Goal: Task Accomplishment & Management: Manage account settings

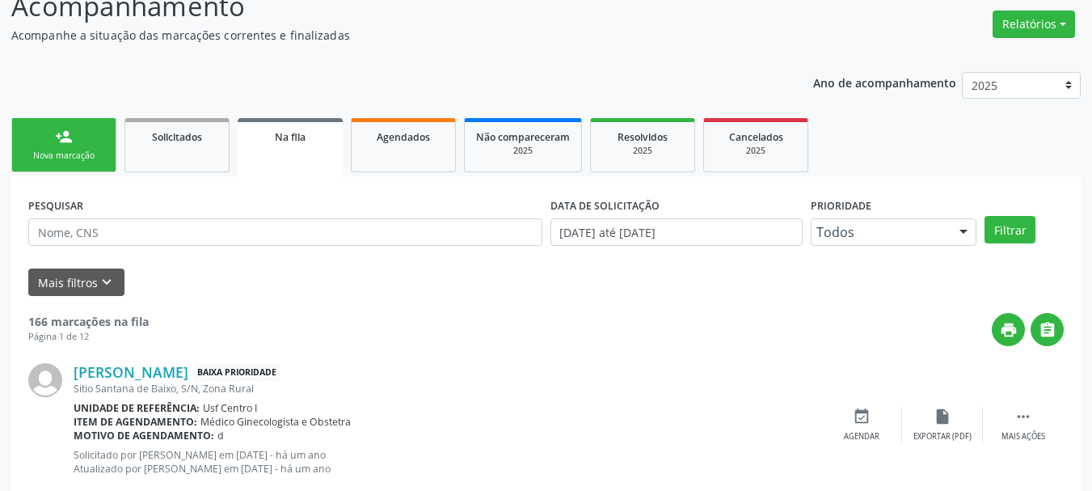
scroll to position [43, 0]
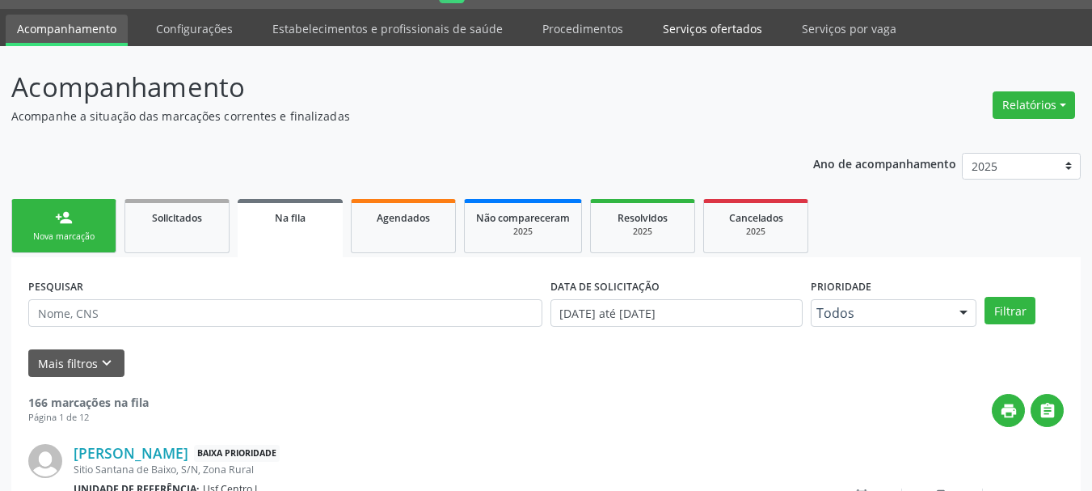
click at [699, 22] on link "Serviços ofertados" at bounding box center [712, 29] width 122 height 28
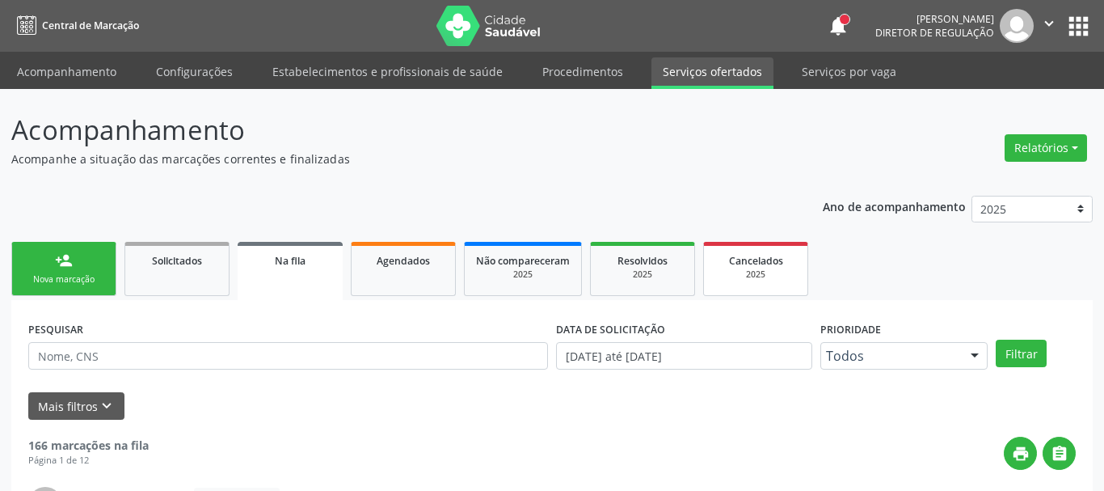
select select "8"
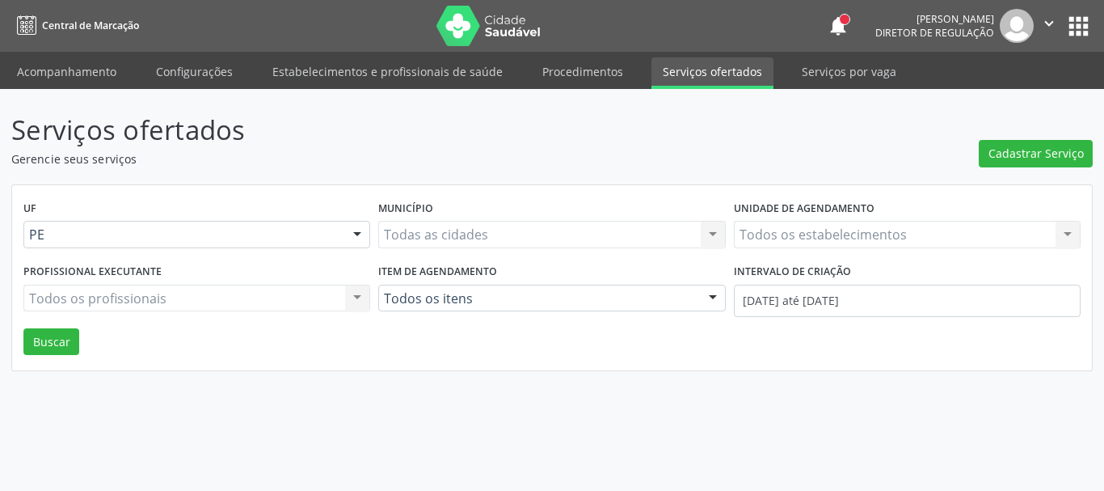
click at [800, 242] on div "Todos os estabelecimentos Todos os estabelecimentos Nenhum resultado encontrado…" at bounding box center [907, 234] width 347 height 27
click at [799, 238] on div "Todos os estabelecimentos Todos os estabelecimentos Nenhum resultado encontrado…" at bounding box center [907, 234] width 347 height 27
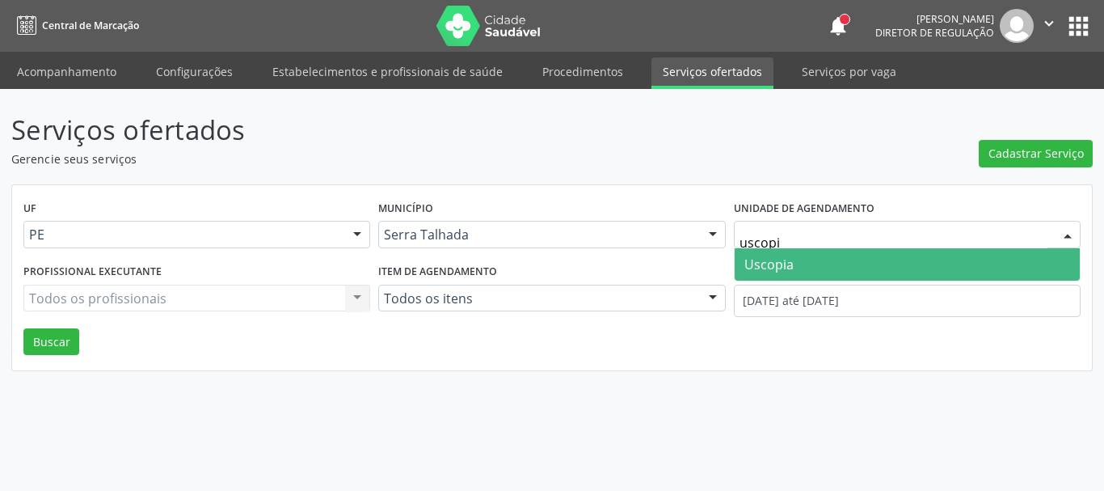
type input "uscopia"
click at [809, 255] on span "Uscopia" at bounding box center [907, 264] width 345 height 32
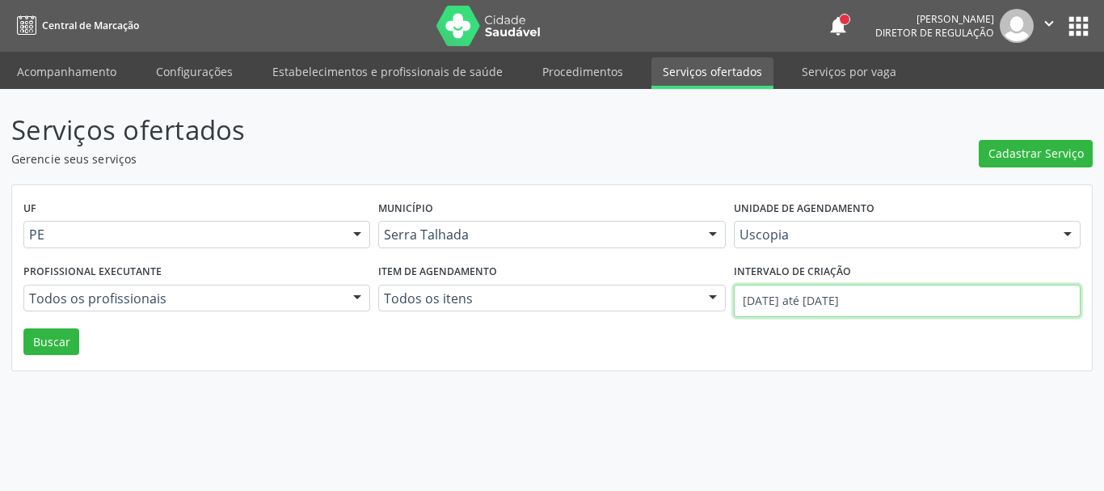
click at [810, 299] on input "[DATE] até [DATE]" at bounding box center [907, 300] width 347 height 32
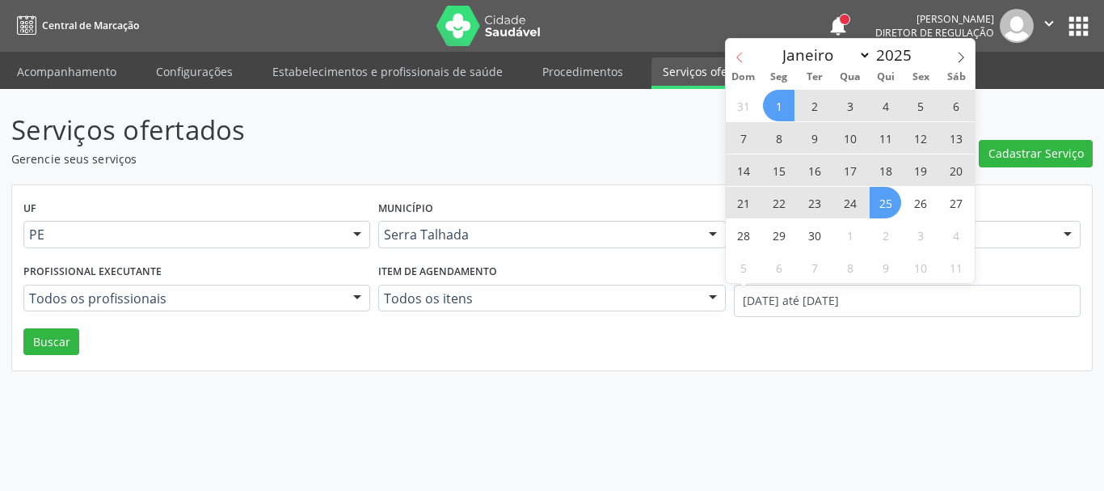
click at [736, 61] on icon at bounding box center [739, 57] width 11 height 11
select select "7"
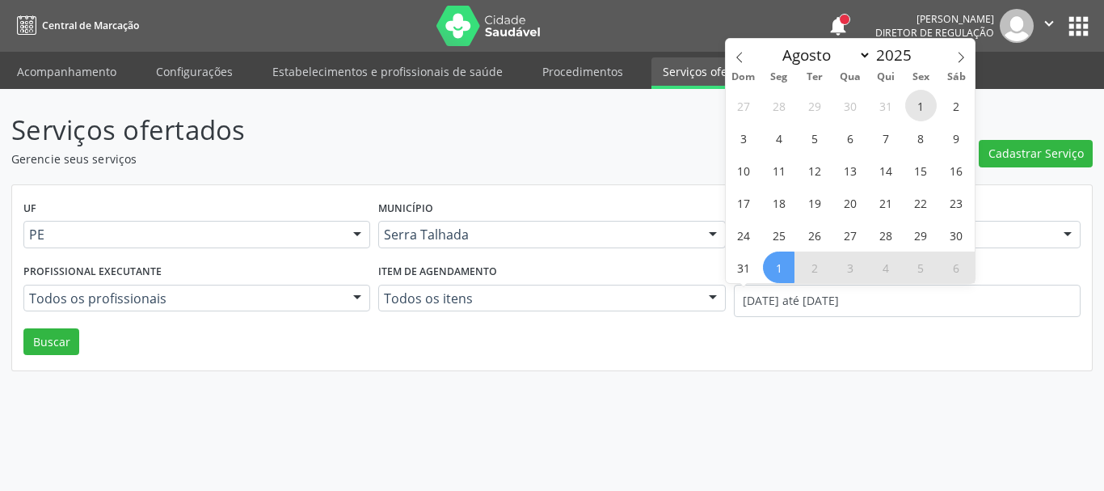
click at [926, 101] on span "1" at bounding box center [921, 106] width 32 height 32
type input "[DATE]"
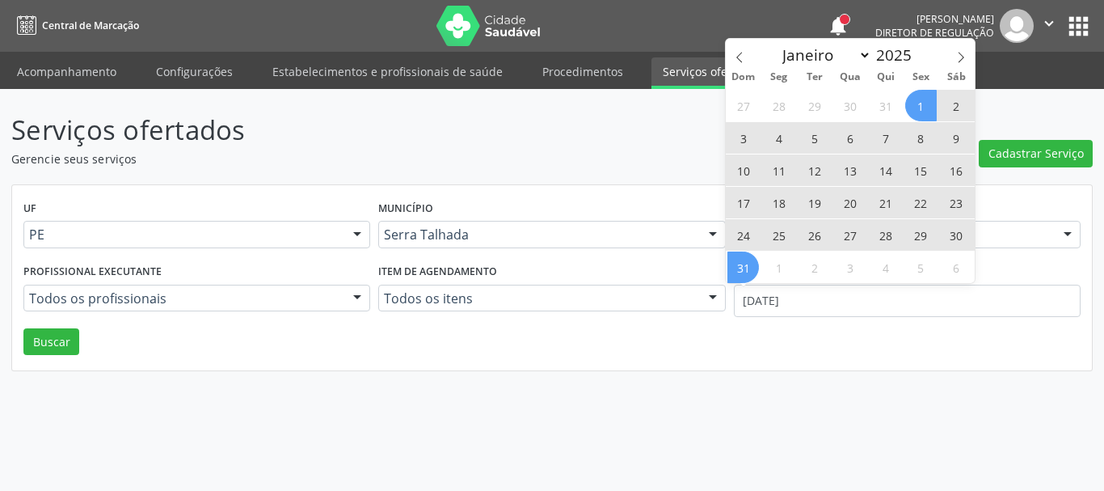
click at [757, 261] on span "31" at bounding box center [743, 267] width 32 height 32
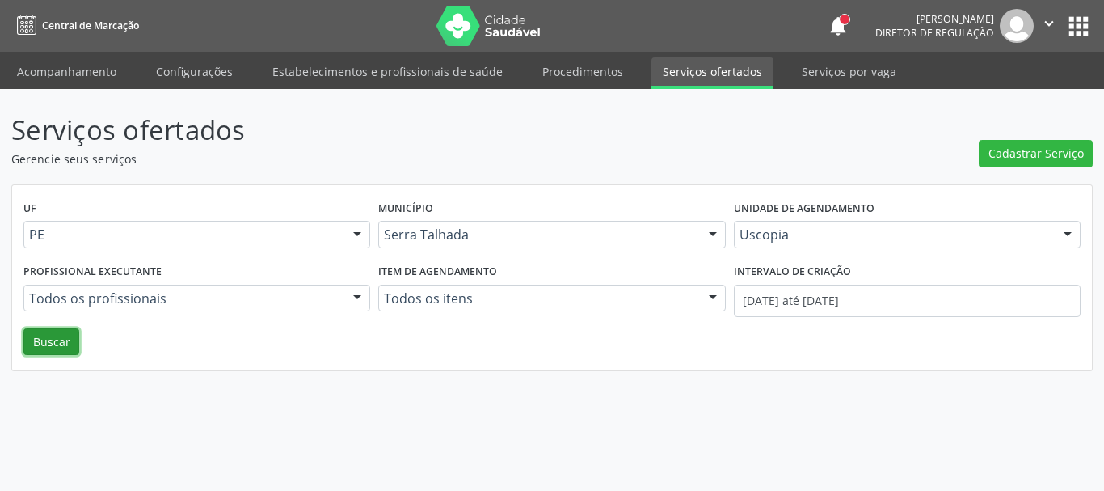
click at [65, 337] on button "Buscar" at bounding box center [51, 341] width 56 height 27
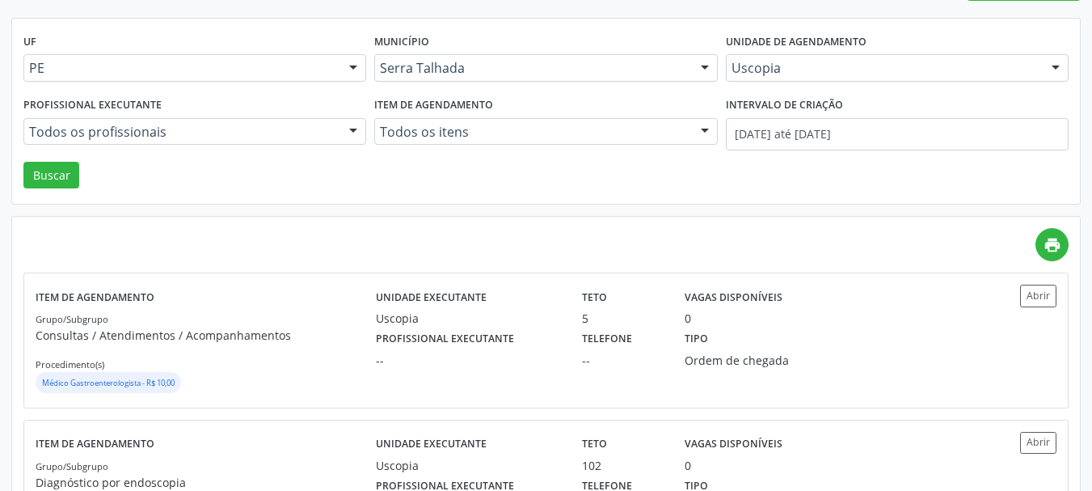
scroll to position [265, 0]
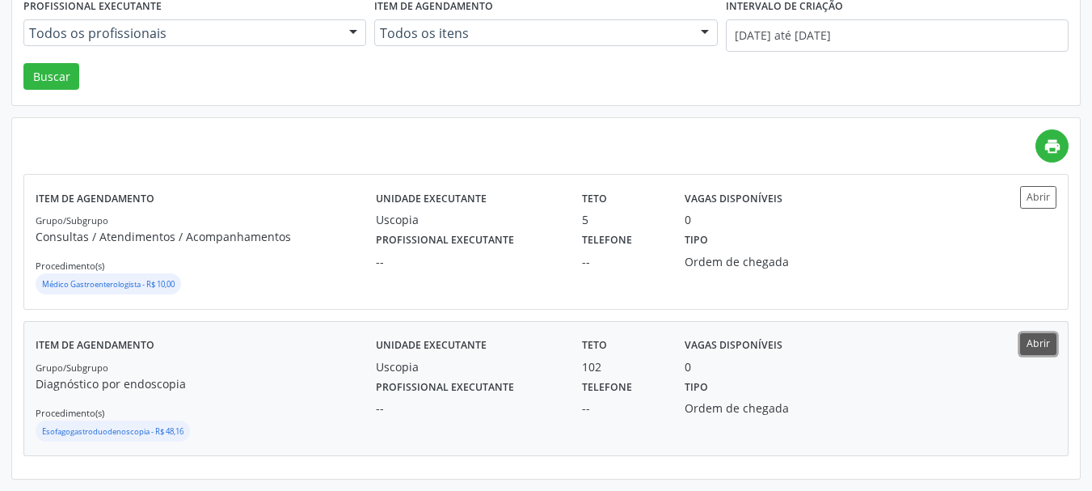
click at [1045, 348] on button "Abrir" at bounding box center [1038, 344] width 36 height 22
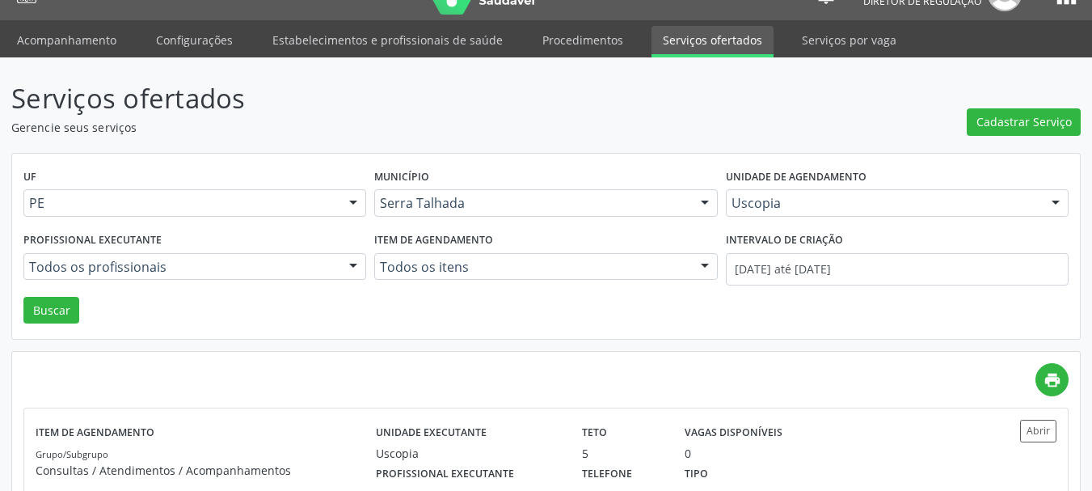
scroll to position [0, 0]
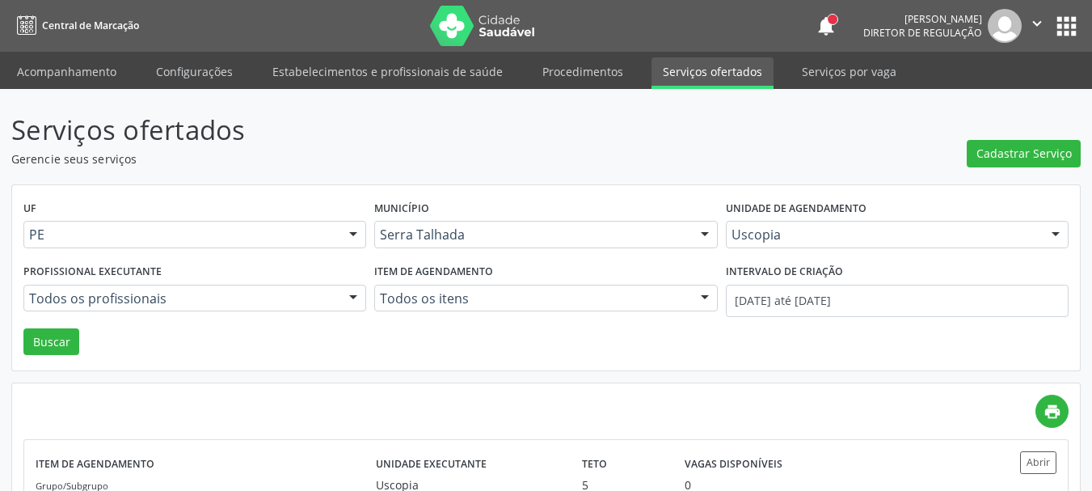
click at [1042, 18] on icon "" at bounding box center [1037, 24] width 18 height 18
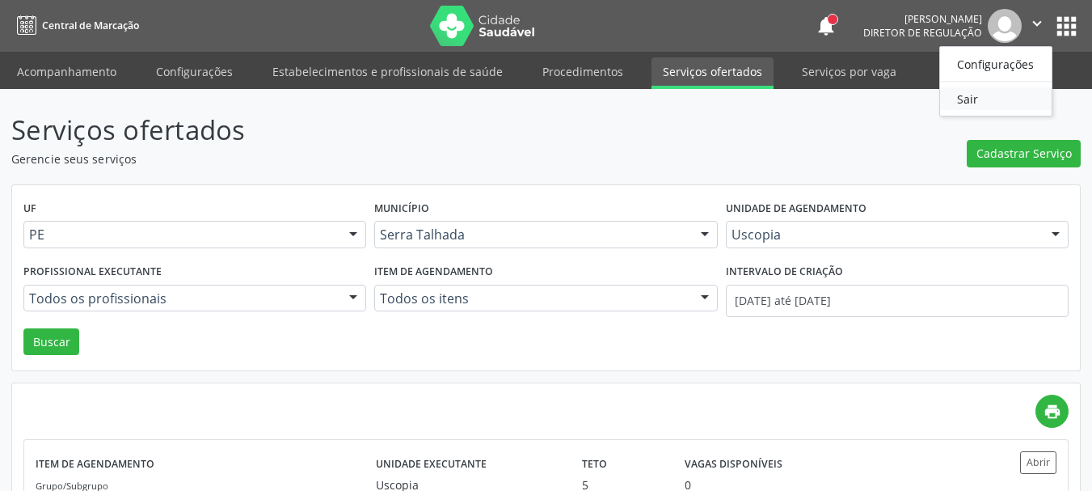
click at [964, 99] on link "Sair" at bounding box center [996, 98] width 112 height 23
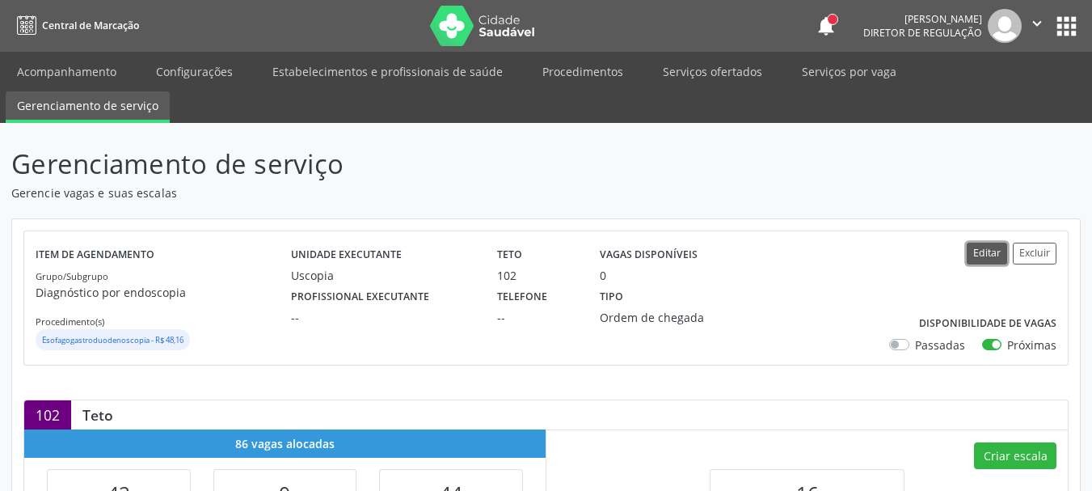
click at [984, 243] on button "Editar" at bounding box center [986, 253] width 40 height 22
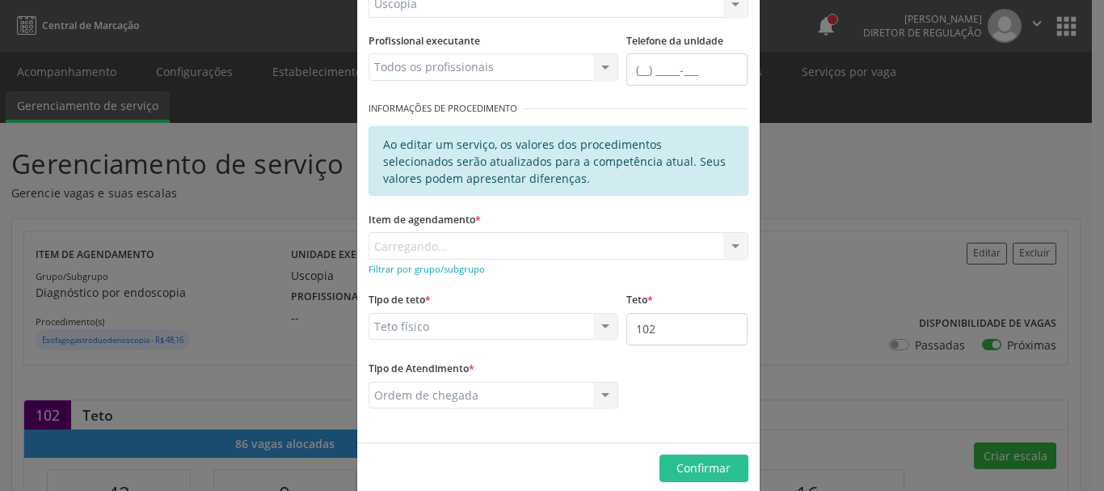
scroll to position [221, 0]
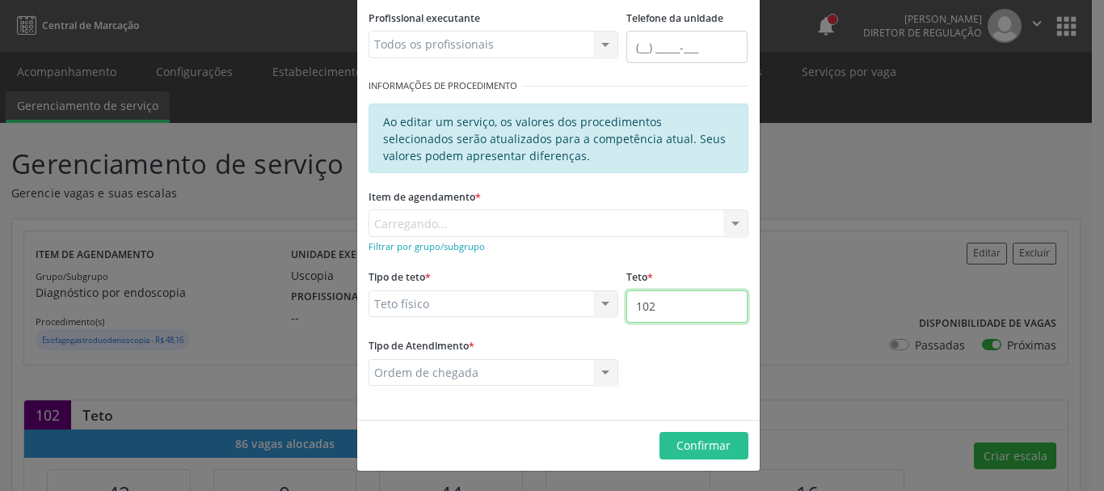
click at [673, 313] on input "102" at bounding box center [686, 306] width 121 height 32
type input "103"
click at [858, 309] on div "Editar Serviço × Informações de Local UF * PE PE Nenhum resultado encontrado pa…" at bounding box center [552, 245] width 1104 height 491
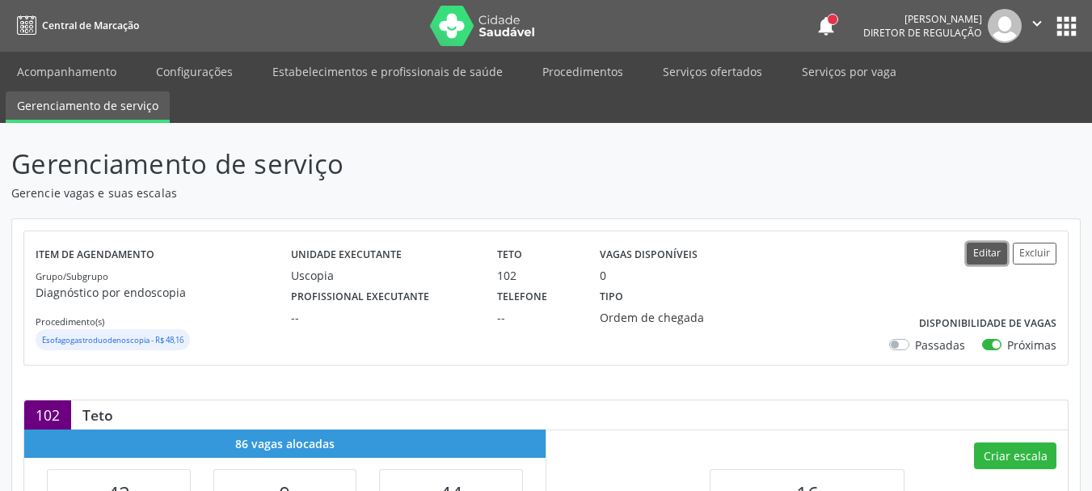
click at [977, 258] on button "Editar" at bounding box center [986, 253] width 40 height 22
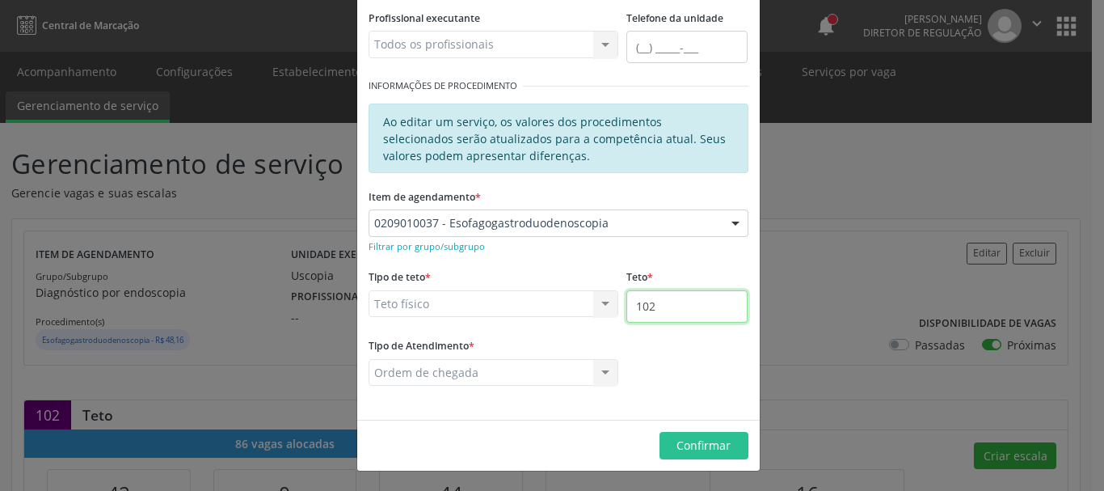
click at [700, 309] on input "102" at bounding box center [686, 306] width 121 height 32
type input "103"
click at [682, 435] on button "Confirmar" at bounding box center [703, 445] width 89 height 27
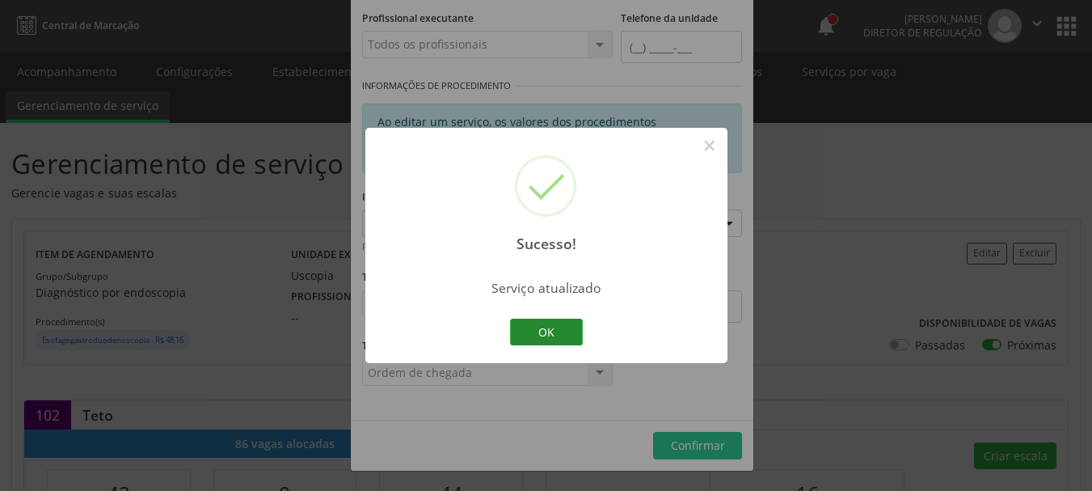
click at [558, 331] on button "OK" at bounding box center [546, 331] width 73 height 27
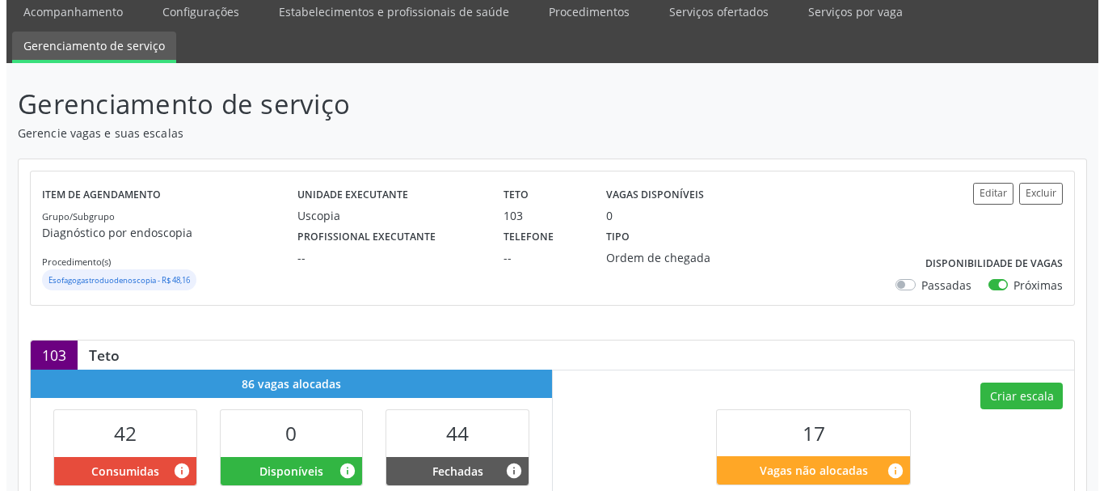
scroll to position [162, 0]
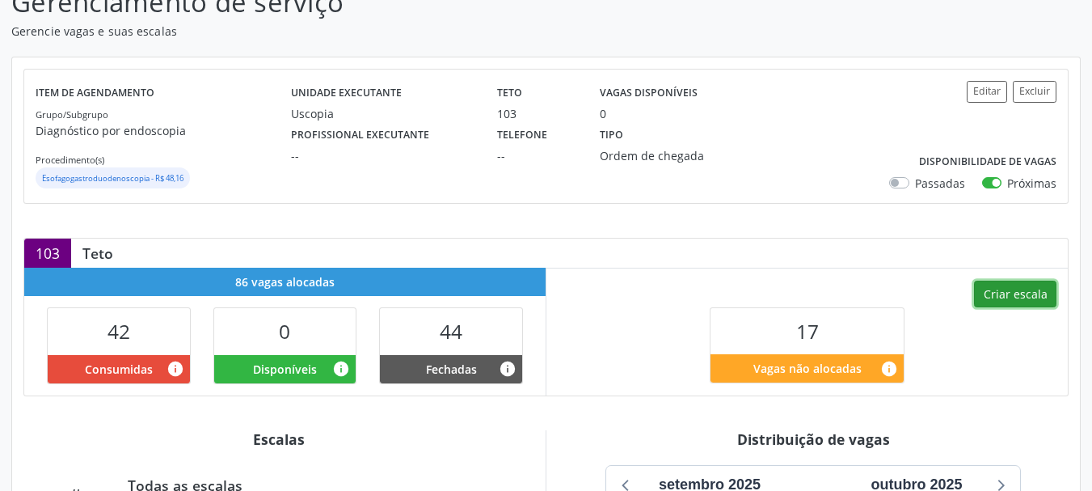
click at [1036, 293] on button "Criar escala" at bounding box center [1015, 293] width 82 height 27
select select "8"
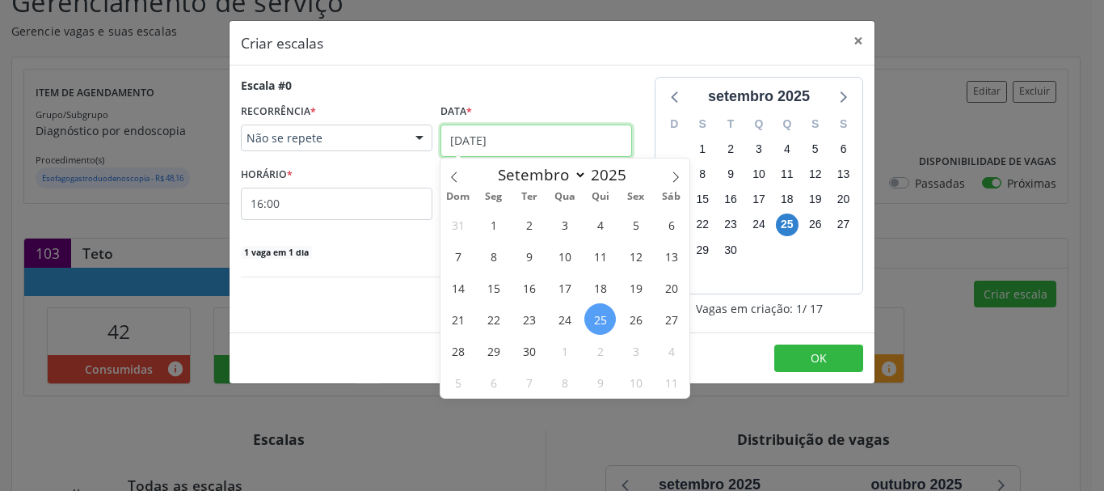
click at [524, 133] on input "25/09/2025" at bounding box center [536, 140] width 192 height 32
click at [525, 346] on span "30" at bounding box center [529, 351] width 32 height 32
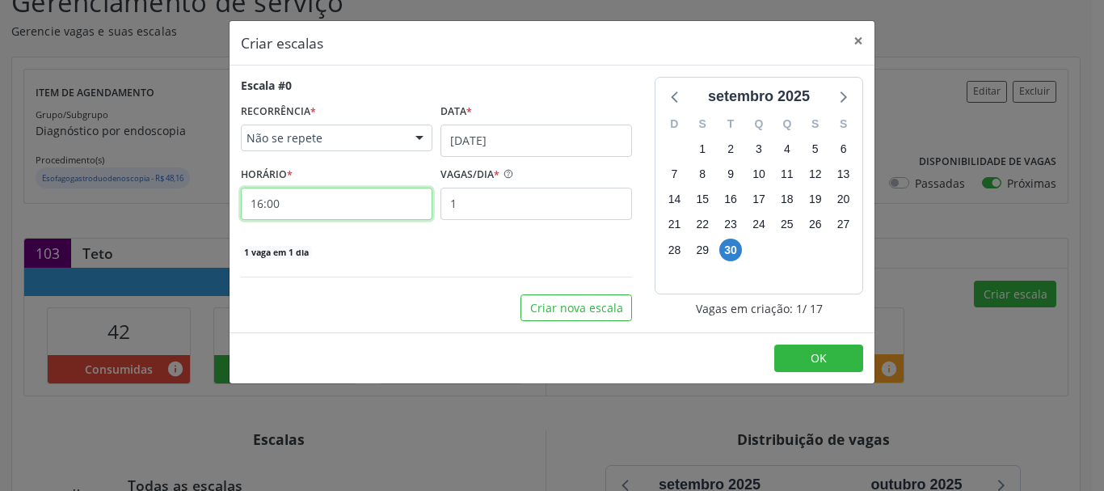
click at [291, 208] on input "16:00" at bounding box center [337, 203] width 192 height 32
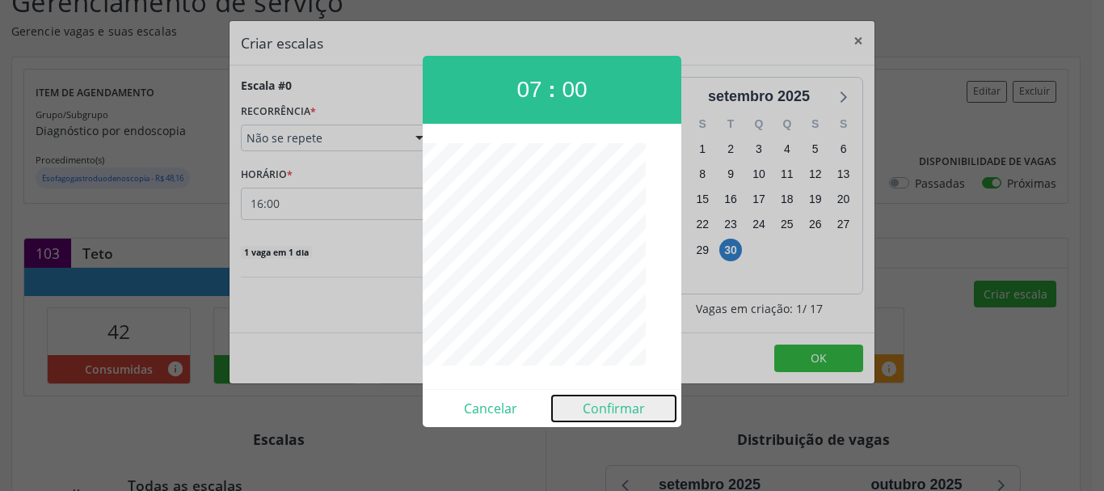
drag, startPoint x: 621, startPoint y: 409, endPoint x: 629, endPoint y: 402, distance: 11.0
click at [620, 409] on button "Confirmar" at bounding box center [614, 408] width 124 height 26
type input "07:00"
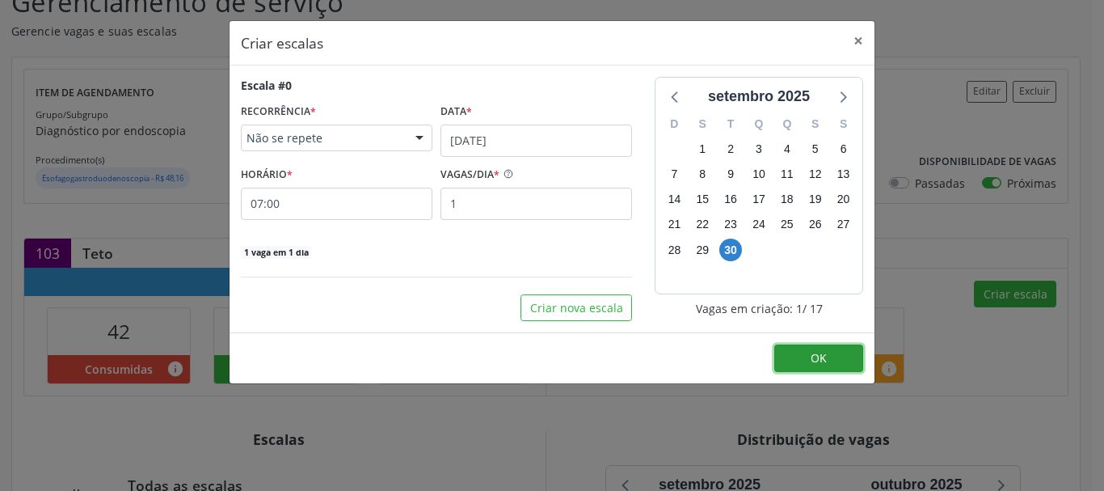
click at [809, 364] on button "OK" at bounding box center [818, 357] width 89 height 27
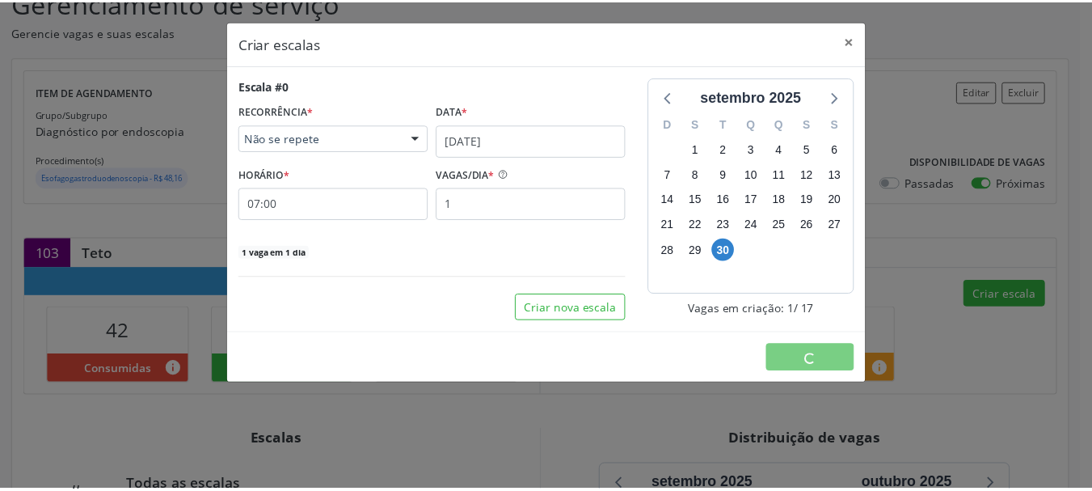
scroll to position [0, 0]
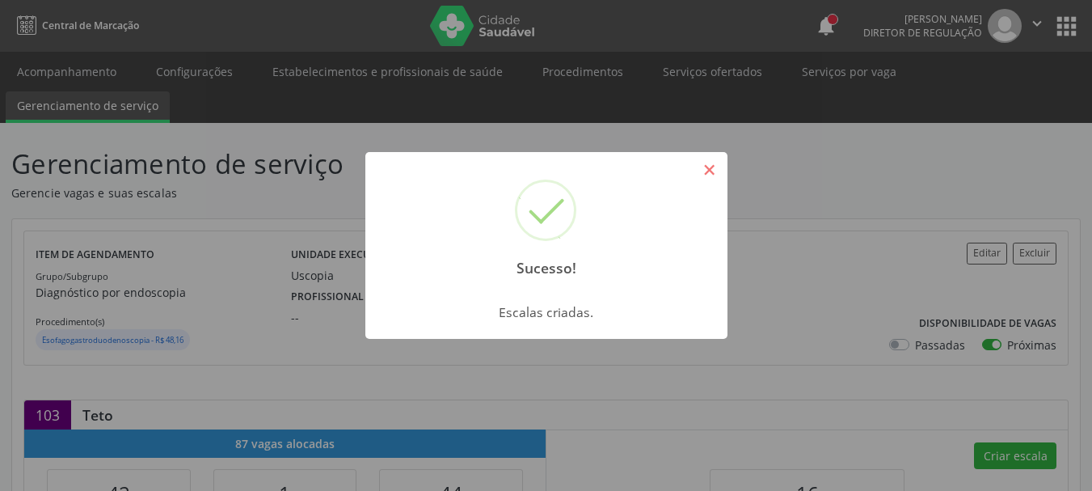
click at [705, 177] on button "×" at bounding box center [709, 169] width 27 height 27
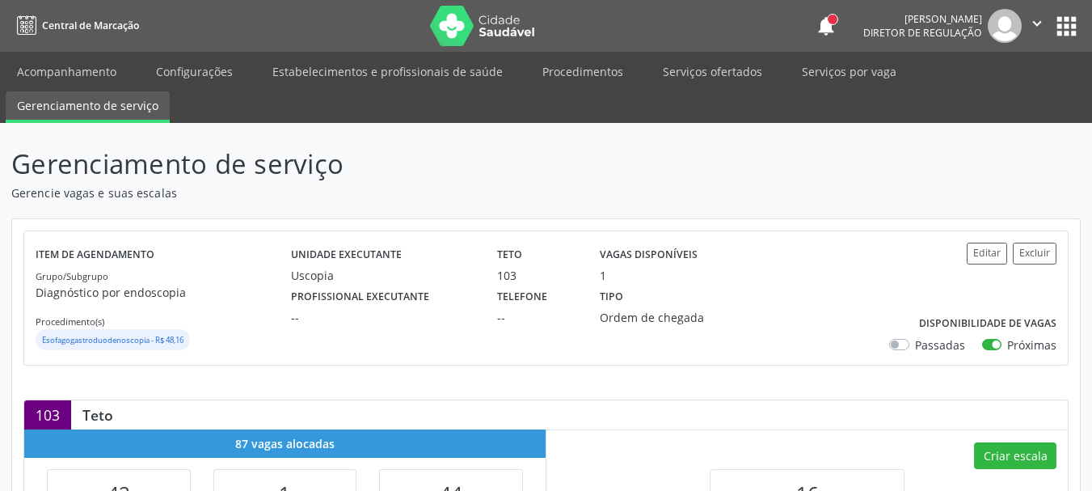
click at [1036, 22] on icon "" at bounding box center [1037, 24] width 18 height 18
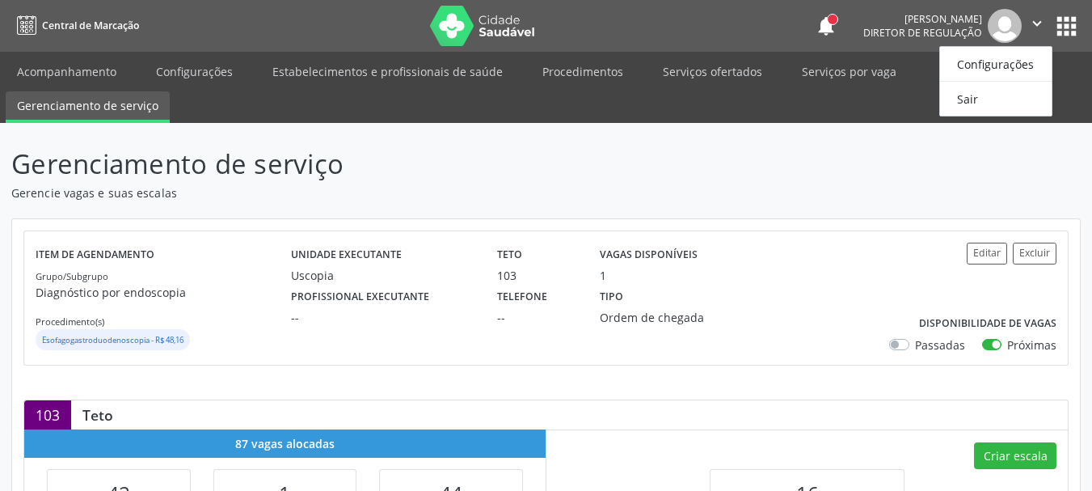
click at [766, 158] on header "Gerenciamento de serviço Gerencie vagas e suas escalas" at bounding box center [545, 172] width 1069 height 57
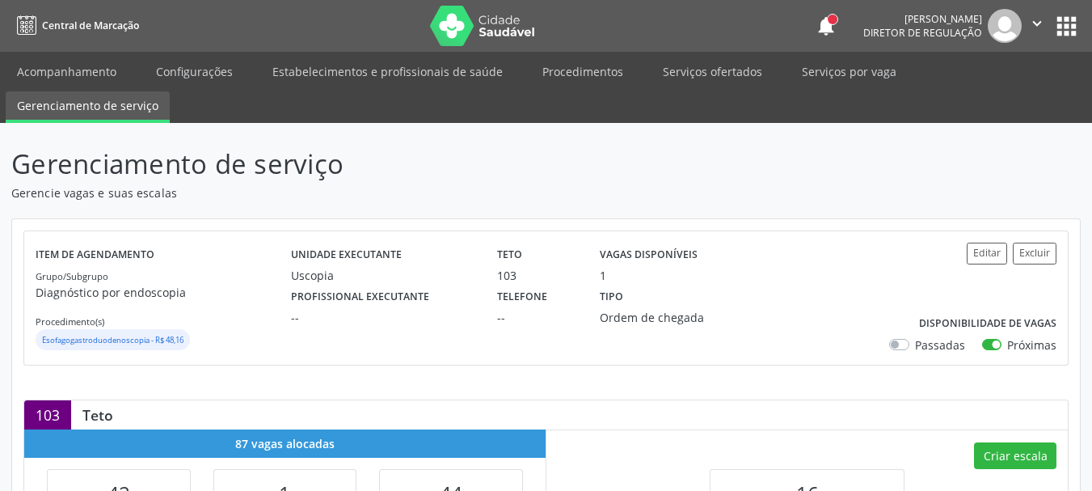
click at [1030, 20] on icon "" at bounding box center [1037, 24] width 18 height 18
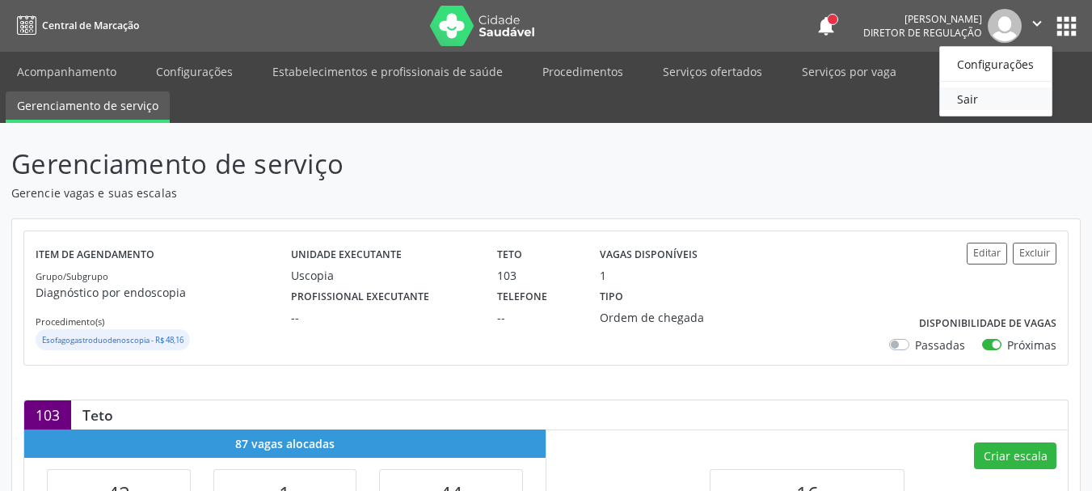
click at [958, 99] on link "Sair" at bounding box center [996, 98] width 112 height 23
